Goal: Information Seeking & Learning: Check status

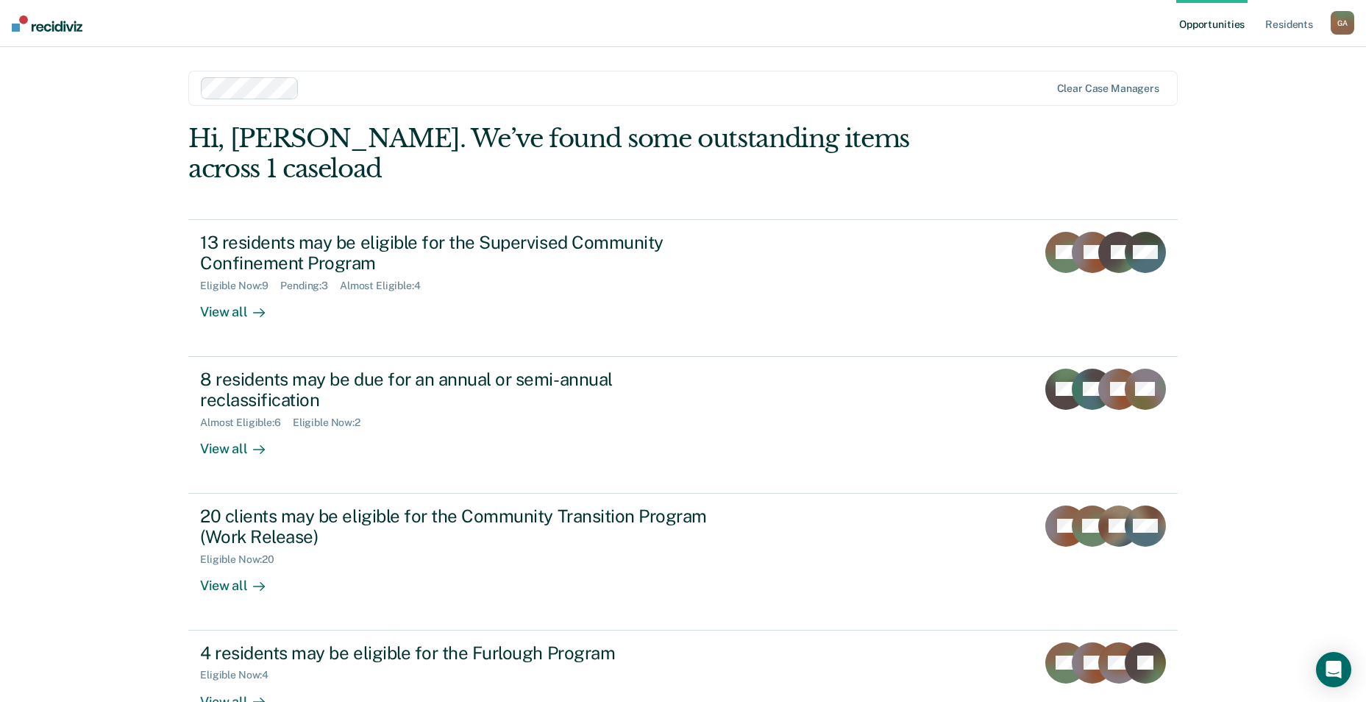
click at [687, 141] on div "Hi, [PERSON_NAME]. We’ve found some outstanding items across 1 caseload" at bounding box center [584, 154] width 792 height 60
click at [696, 139] on div "Hi, [PERSON_NAME]. We’ve found some outstanding items across 1 caseload" at bounding box center [584, 154] width 792 height 60
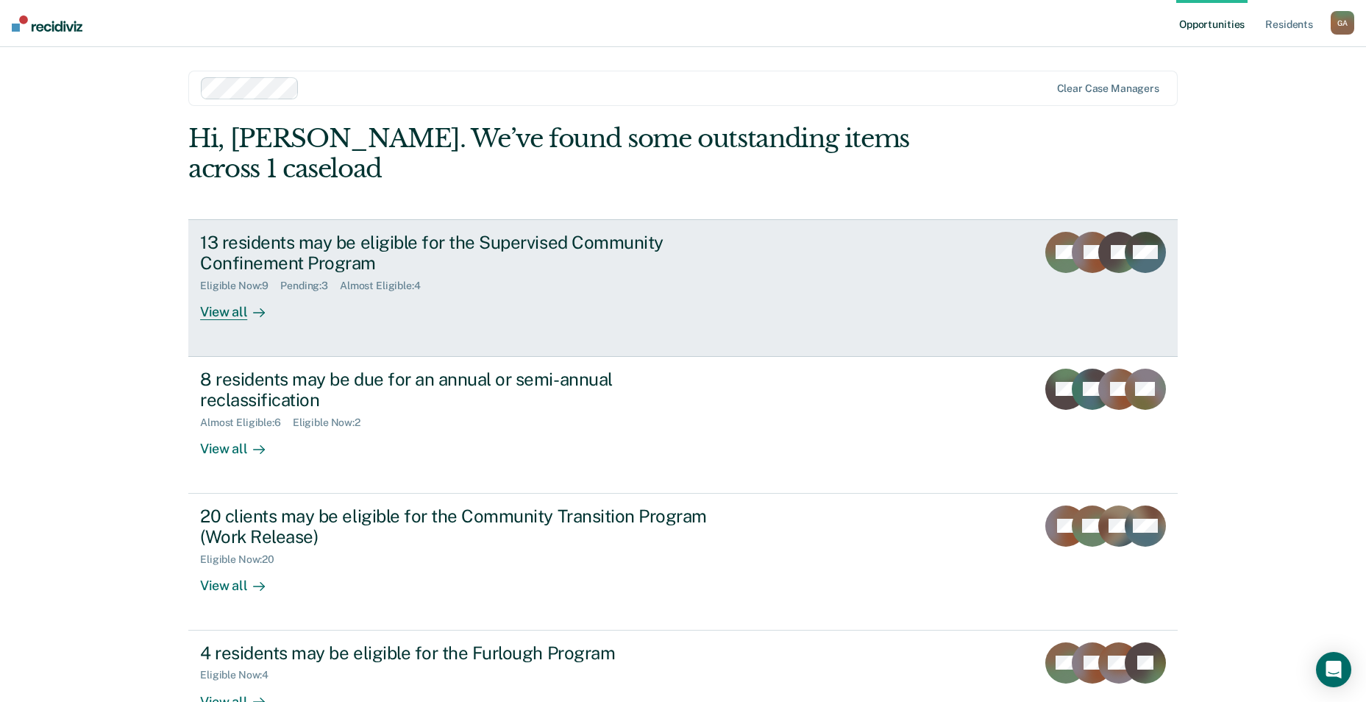
click at [314, 275] on div "13 residents may be eligible for the Supervised Community Confinement Program E…" at bounding box center [476, 276] width 552 height 89
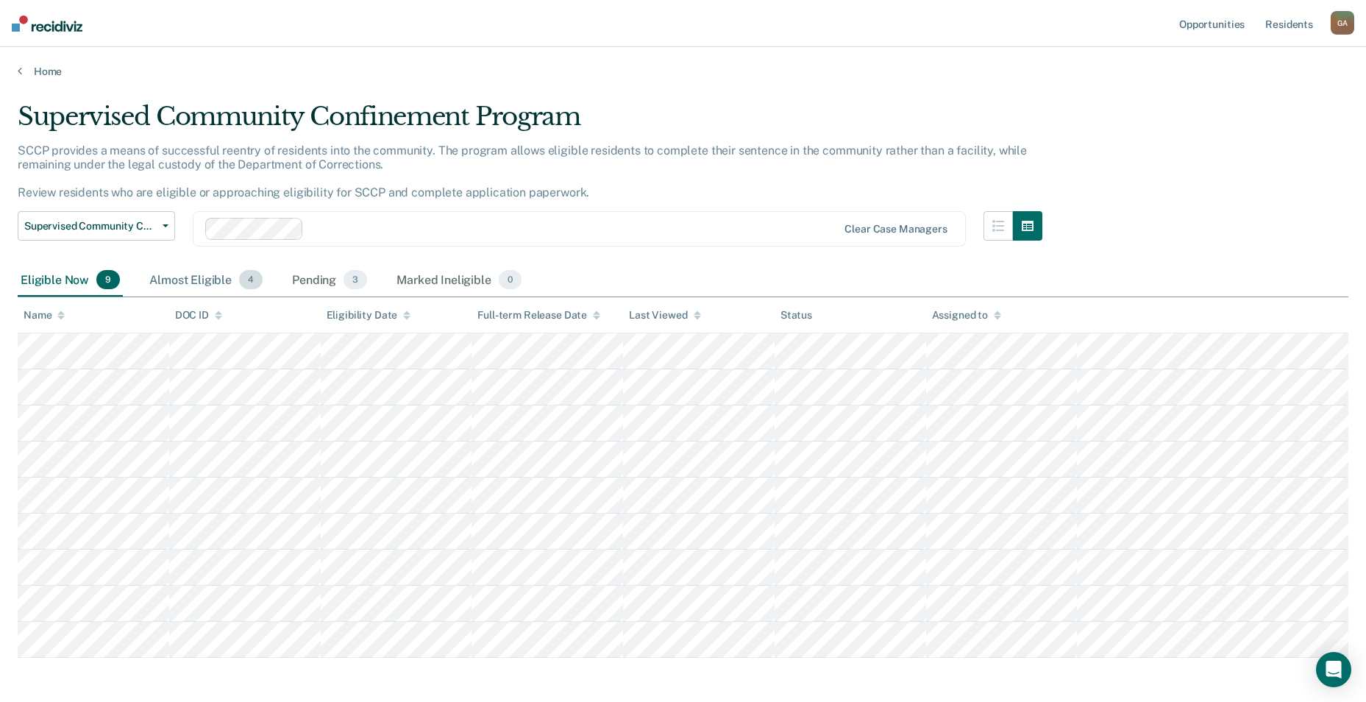
click at [234, 284] on div "Almost Eligible 4" at bounding box center [205, 280] width 119 height 32
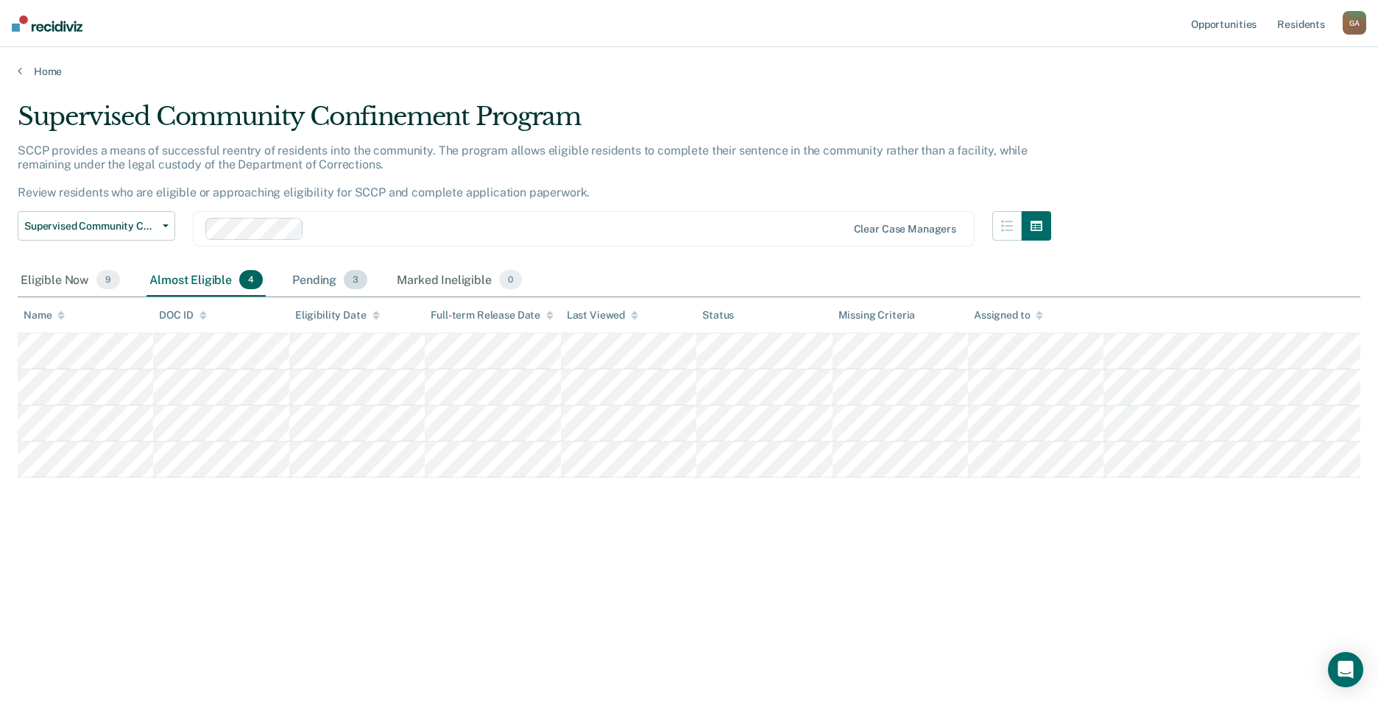
click at [319, 287] on div "Pending 3" at bounding box center [329, 280] width 81 height 32
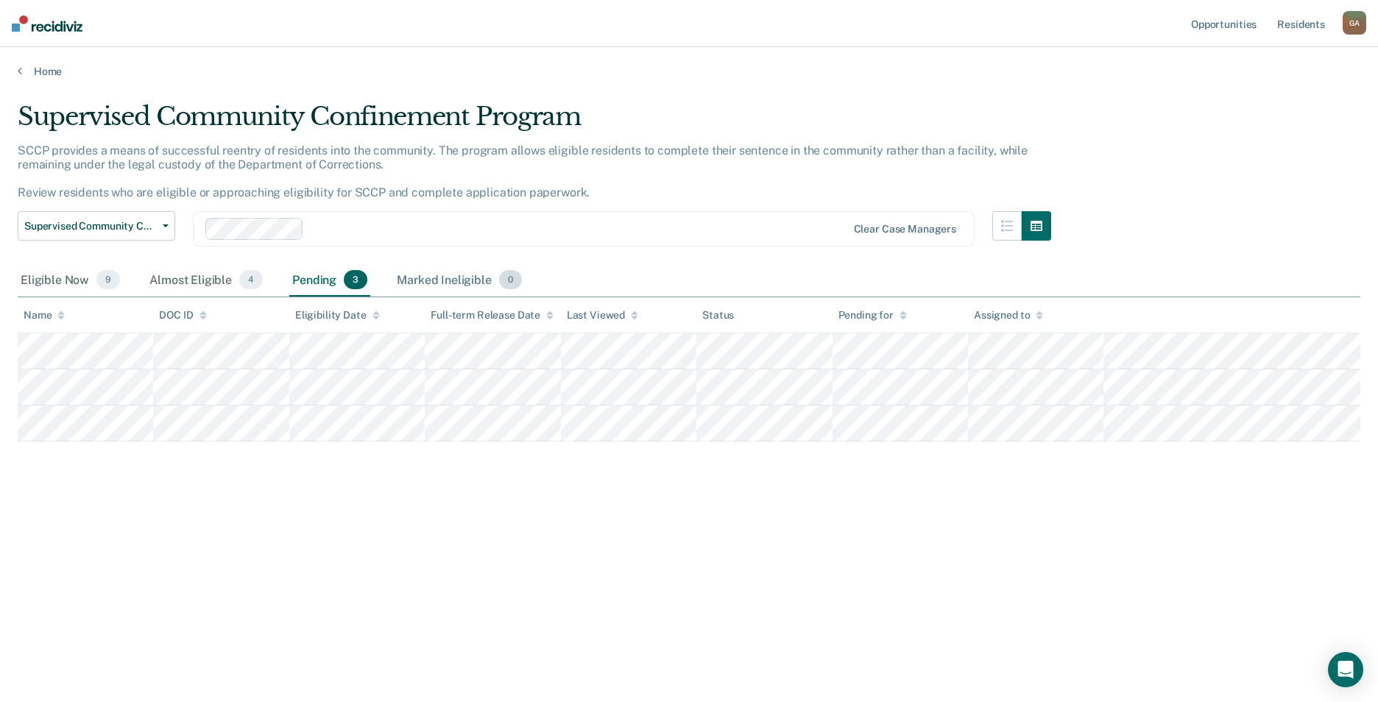
click at [420, 277] on div "Marked Ineligible 0" at bounding box center [459, 280] width 131 height 32
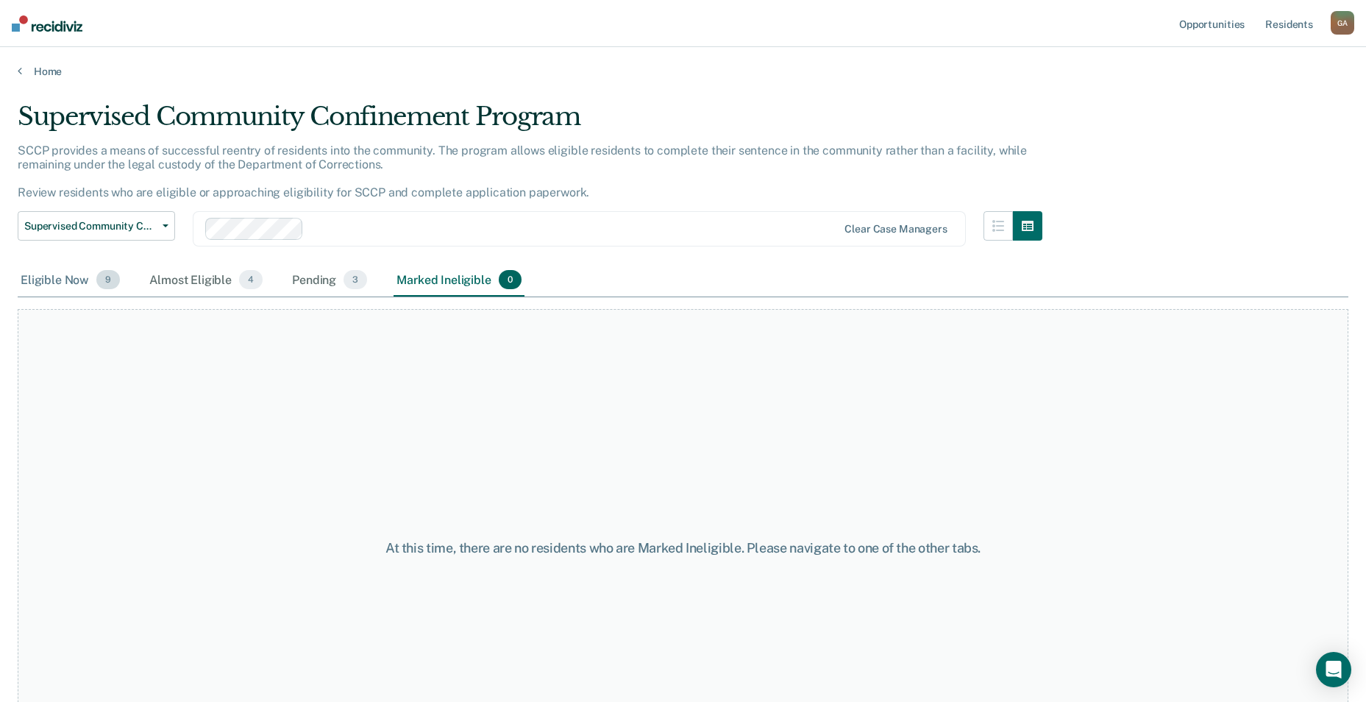
click at [43, 287] on div "Eligible Now 9" at bounding box center [70, 280] width 105 height 32
